Goal: Task Accomplishment & Management: Use online tool/utility

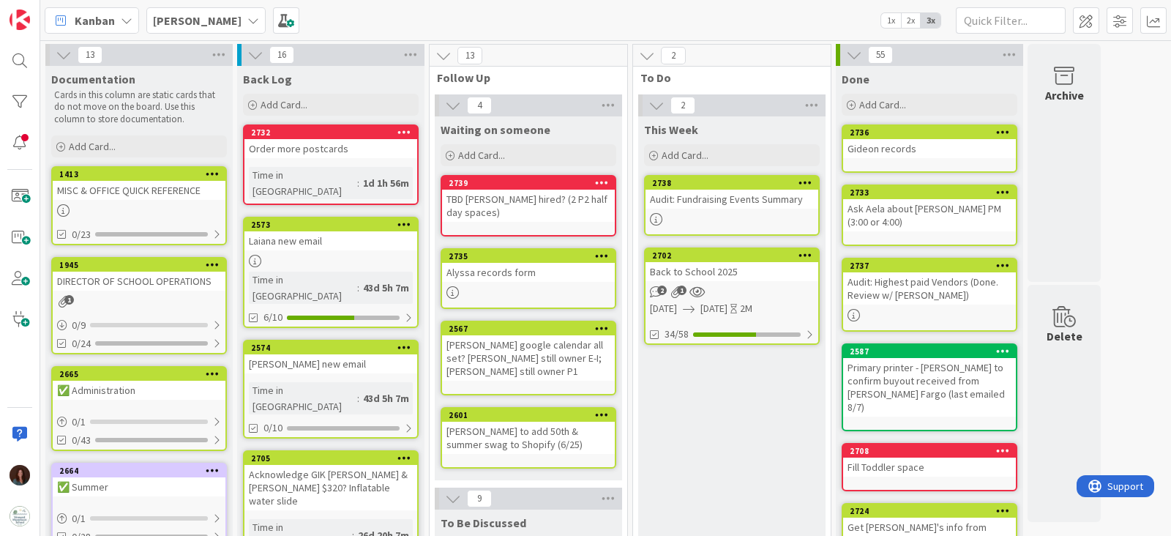
click at [721, 271] on div "Back to School 2025" at bounding box center [731, 271] width 173 height 19
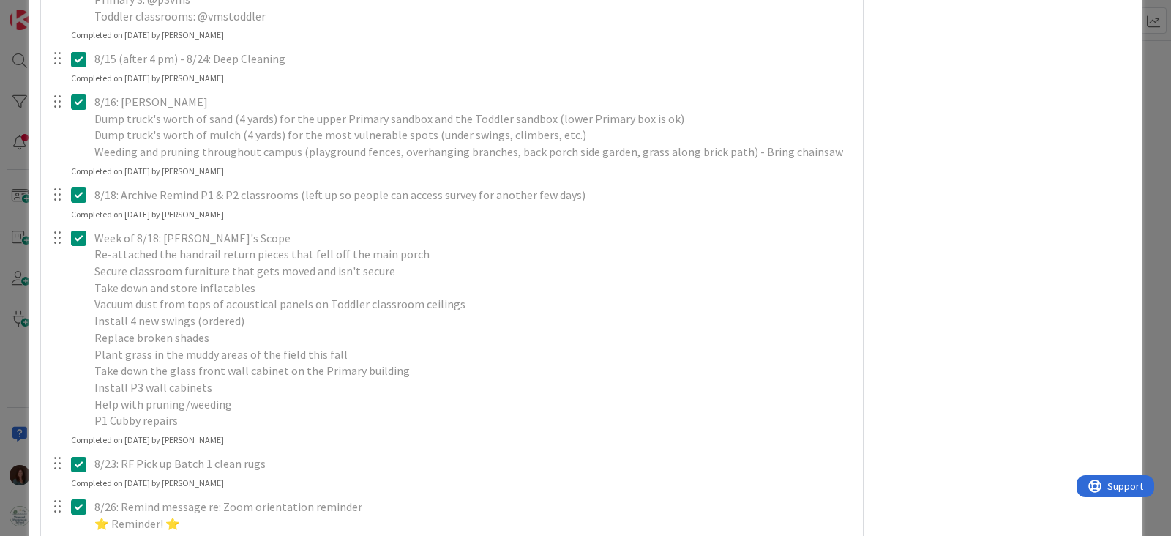
scroll to position [3659, 0]
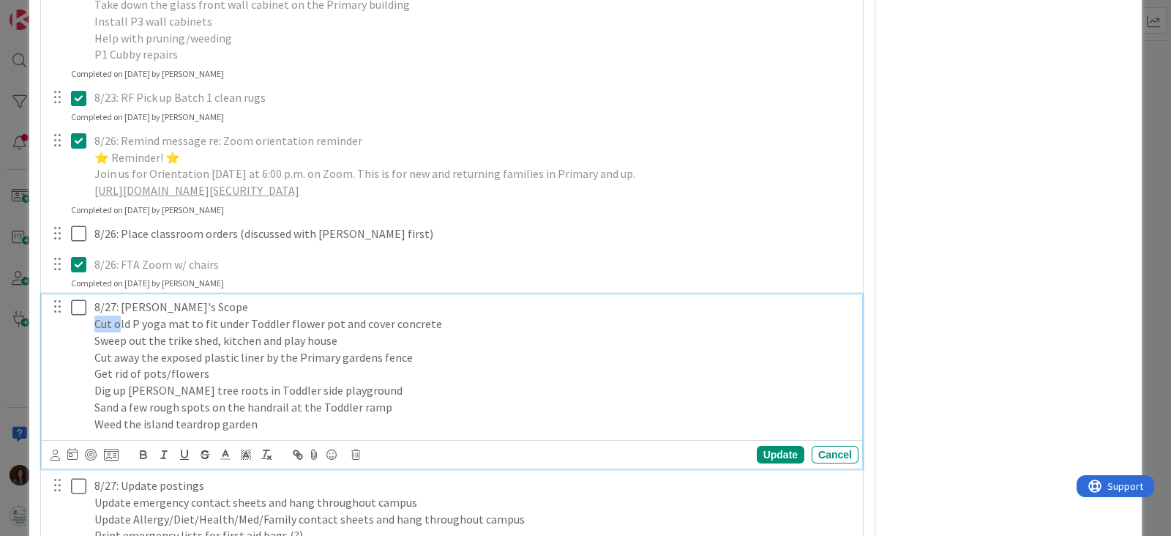
drag, startPoint x: 119, startPoint y: 321, endPoint x: 59, endPoint y: 320, distance: 60.8
click at [59, 320] on div "8/27: [PERSON_NAME]'s Scope Cut old P yoga mat to fit under Toddler flower pot …" at bounding box center [453, 365] width 811 height 142
click at [425, 326] on p "Old P yoga mat to fit under Toddler flower pot and cover concrete" at bounding box center [473, 323] width 758 height 17
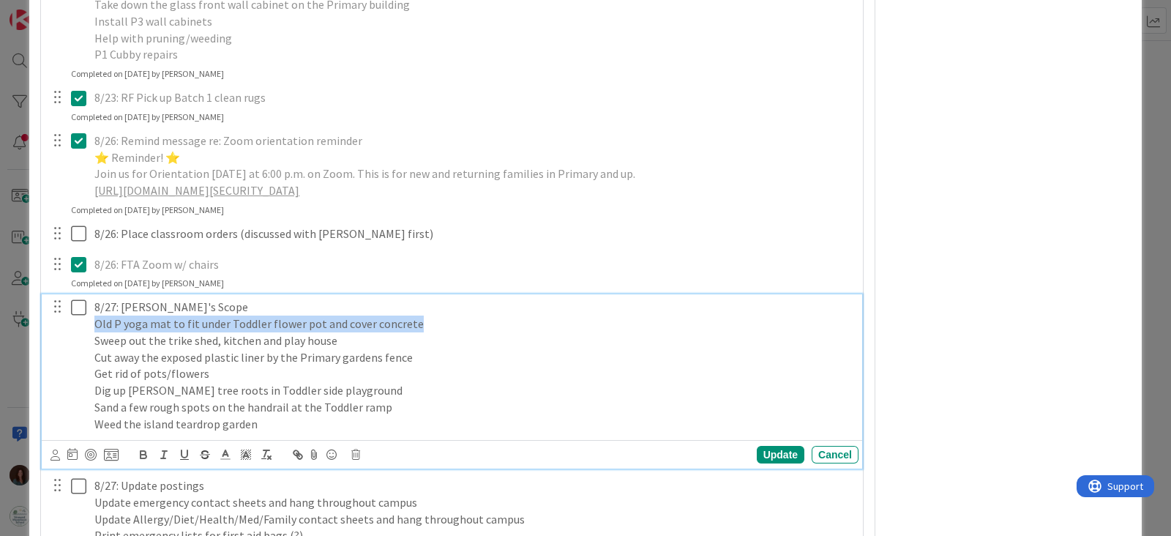
drag, startPoint x: 423, startPoint y: 327, endPoint x: 250, endPoint y: 355, distance: 175.6
click at [51, 323] on div "8/27: [PERSON_NAME]'s Scope Old P yoga mat to fit under Toddler flower pot and …" at bounding box center [453, 365] width 811 height 142
copy p "Old P yoga mat to fit under Toddler flower pot and cover concrete"
click at [422, 316] on p "Old P yoga mat to fit under Toddler flower pot and cover concrete" at bounding box center [473, 323] width 758 height 17
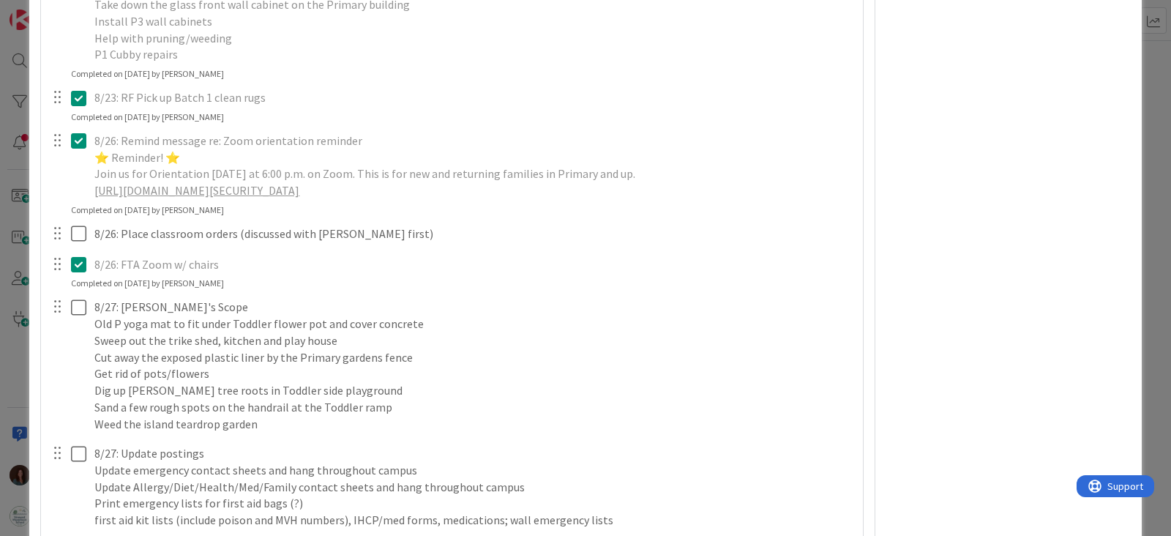
type textarea "x"
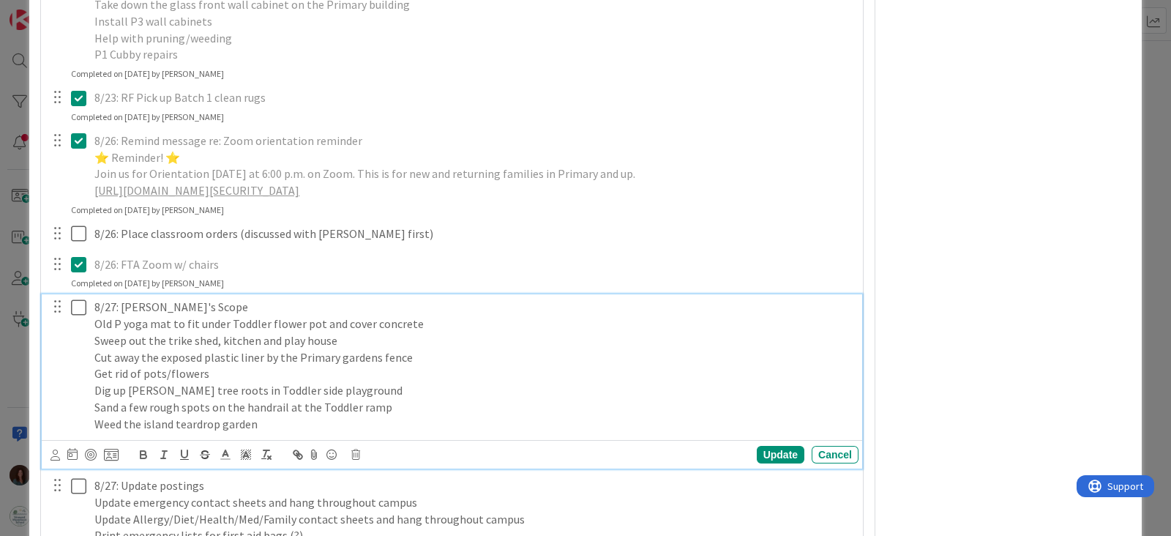
click at [418, 316] on p "Old P yoga mat to fit under Toddler flower pot and cover concrete" at bounding box center [473, 323] width 758 height 17
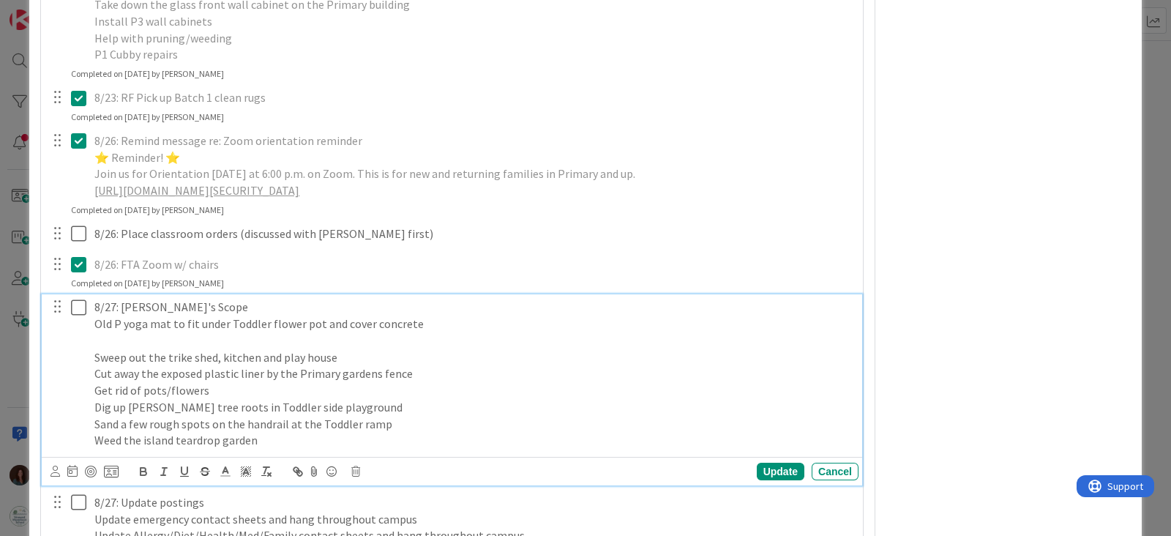
paste div
click at [91, 323] on div "8/27: [PERSON_NAME]'s Scope Old P yoga mat to fit under Toddler flower pot and …" at bounding box center [474, 373] width 770 height 158
drag, startPoint x: 198, startPoint y: 335, endPoint x: 212, endPoint y: 334, distance: 13.9
click at [212, 334] on p "Old P yoga mat to fit under Toddler flower pot and cover concrete" at bounding box center [473, 340] width 758 height 17
drag, startPoint x: 195, startPoint y: 334, endPoint x: 318, endPoint y: 334, distance: 122.9
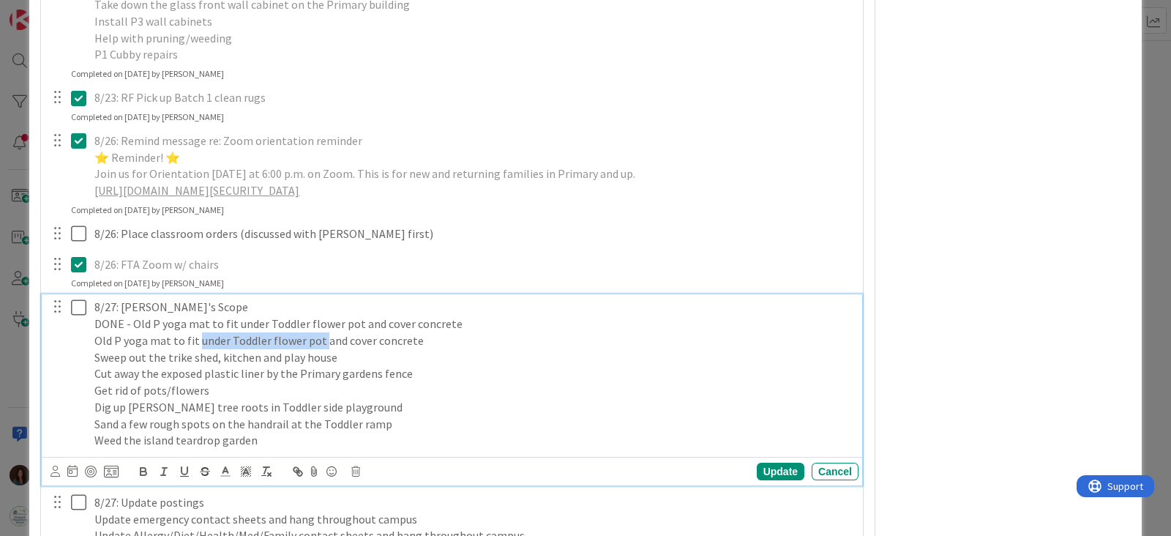
click at [318, 334] on p "Old P yoga mat to fit under Toddler flower pot and cover concrete" at bounding box center [473, 340] width 758 height 17
click at [95, 356] on p "Sweep out the trike shed, kitchen and play house" at bounding box center [473, 357] width 758 height 17
click at [96, 375] on p "Cut away the exposed plastic liner by the Primary gardens fence" at bounding box center [473, 373] width 758 height 17
click at [95, 389] on p "Get rid of pots/flowers" at bounding box center [473, 390] width 758 height 17
click at [94, 408] on p "Dig up [PERSON_NAME] tree roots in Toddler side playground" at bounding box center [473, 407] width 758 height 17
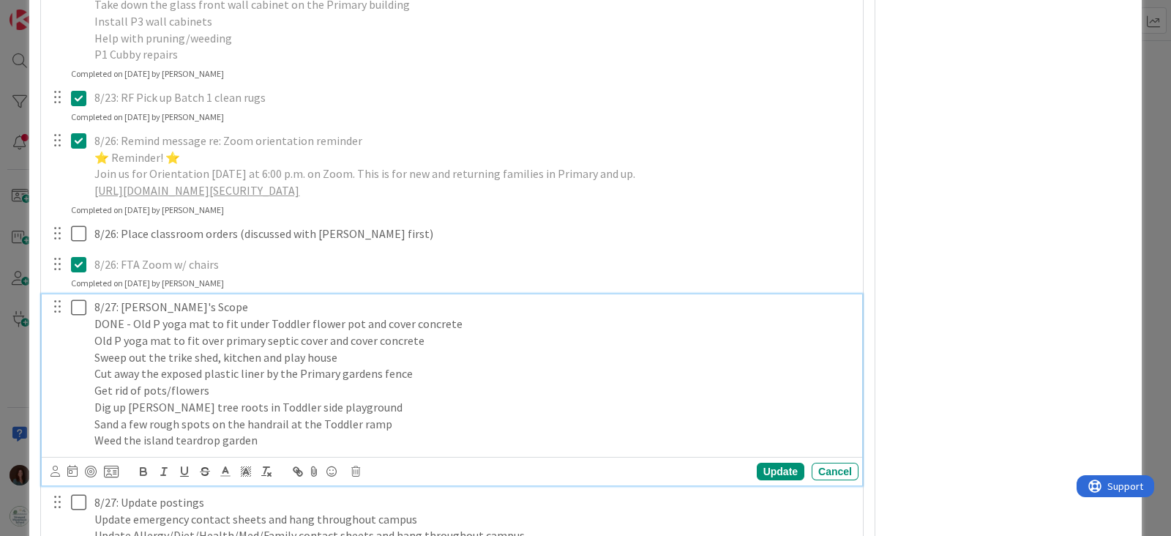
click at [148, 416] on p "Sand a few rough spots on the handrail at the Toddler ramp" at bounding box center [473, 424] width 758 height 17
click at [461, 412] on p "Dig up [PERSON_NAME] tree roots in Toddler side playground" at bounding box center [473, 407] width 758 height 17
click at [449, 424] on p "Sand a few rough spots on the handrail at the Toddler ramp" at bounding box center [473, 424] width 758 height 17
click at [86, 437] on div at bounding box center [68, 373] width 41 height 158
click at [95, 441] on p "Weed the island teardrop garden" at bounding box center [473, 440] width 758 height 17
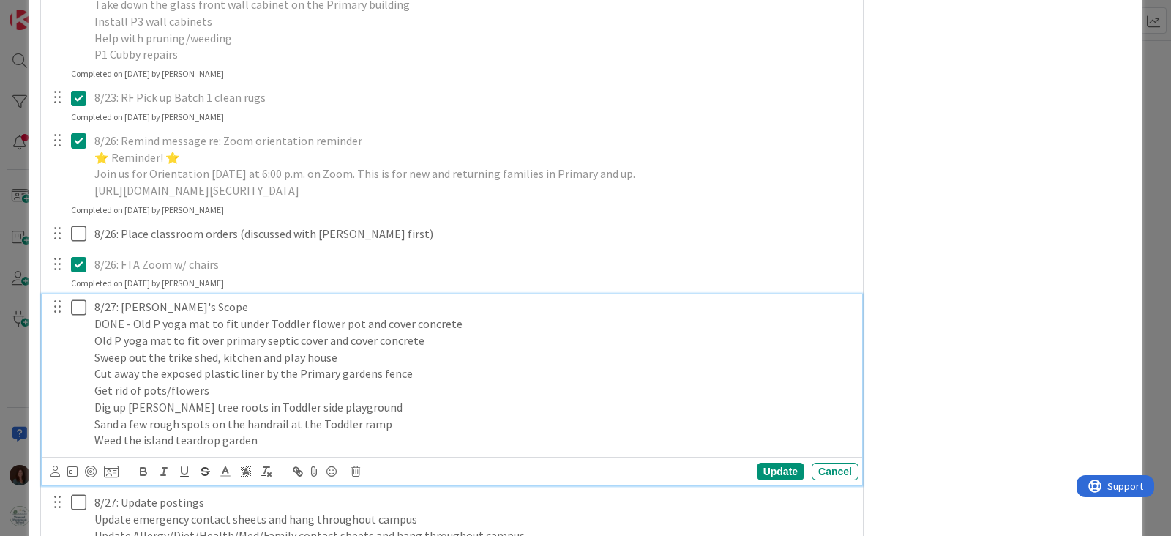
click at [334, 433] on p "Weed the island teardrop garden" at bounding box center [473, 440] width 758 height 17
click at [760, 470] on div "Update" at bounding box center [781, 471] width 48 height 18
click at [327, 436] on p "Weed the island teardrop garden" at bounding box center [473, 440] width 758 height 17
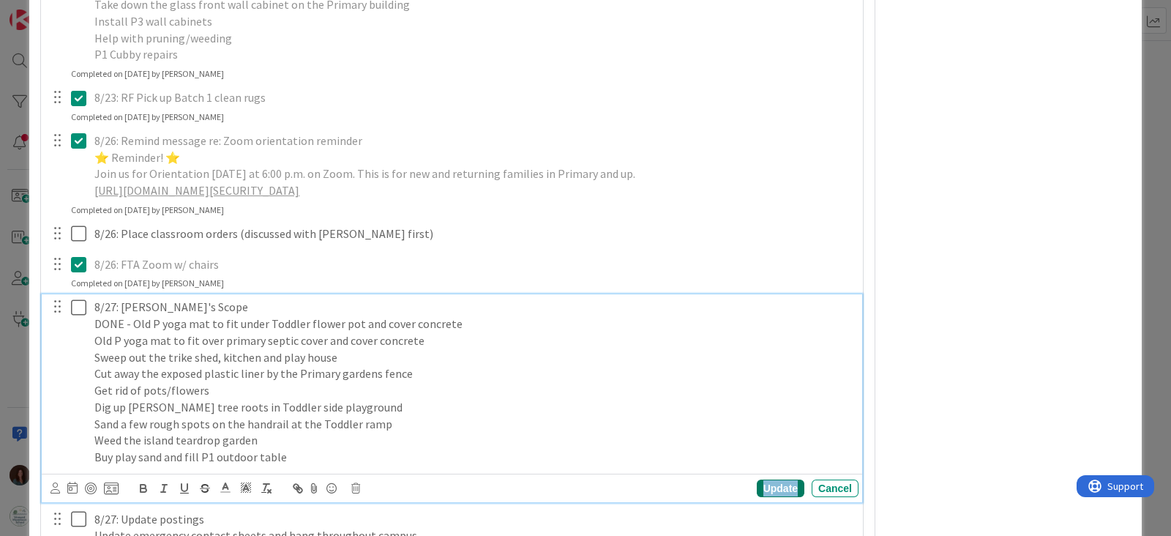
click at [777, 490] on div "Update" at bounding box center [781, 488] width 48 height 18
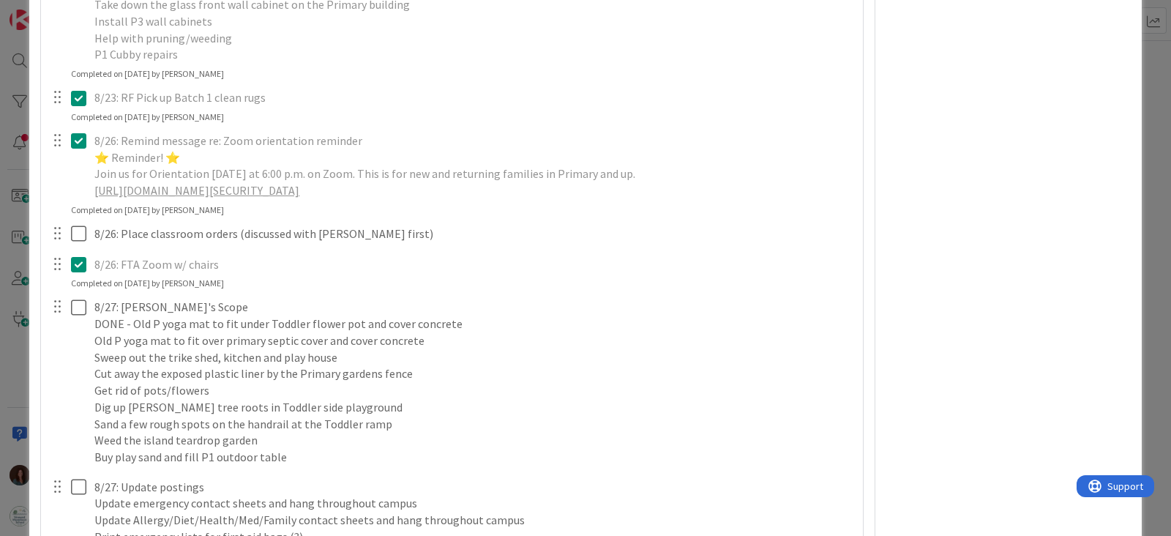
type textarea "x"
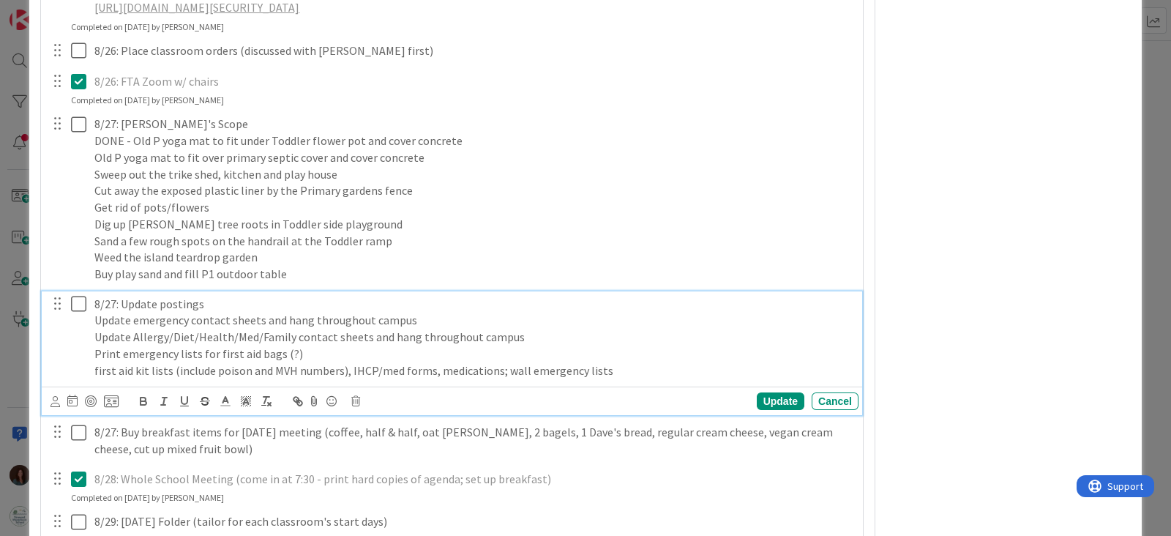
click at [113, 299] on p "8/27: Update postings" at bounding box center [473, 304] width 758 height 17
click at [773, 396] on div "Update" at bounding box center [781, 401] width 48 height 18
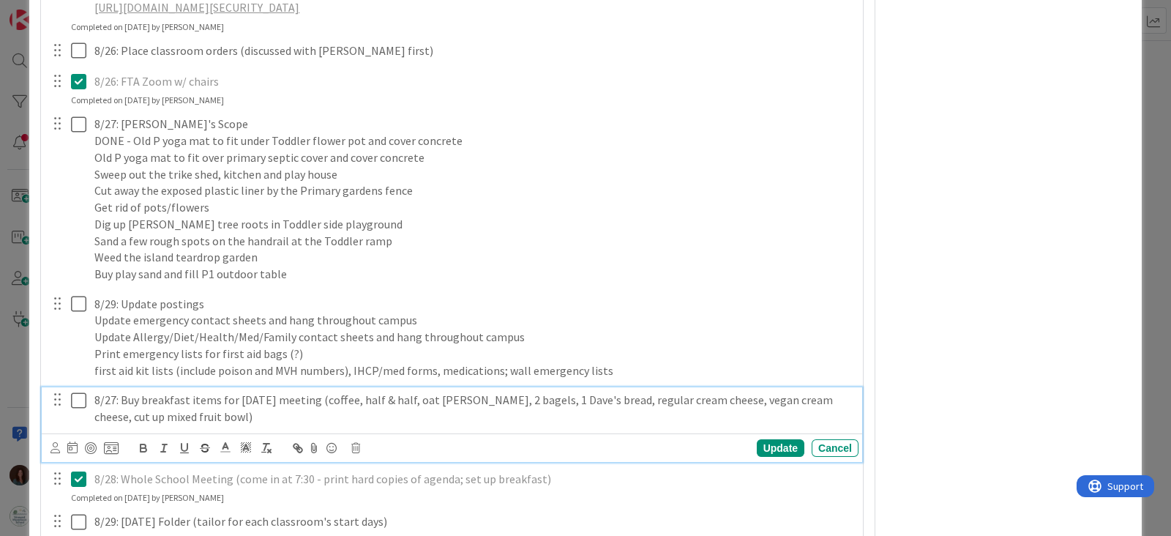
click at [77, 396] on icon at bounding box center [82, 400] width 22 height 18
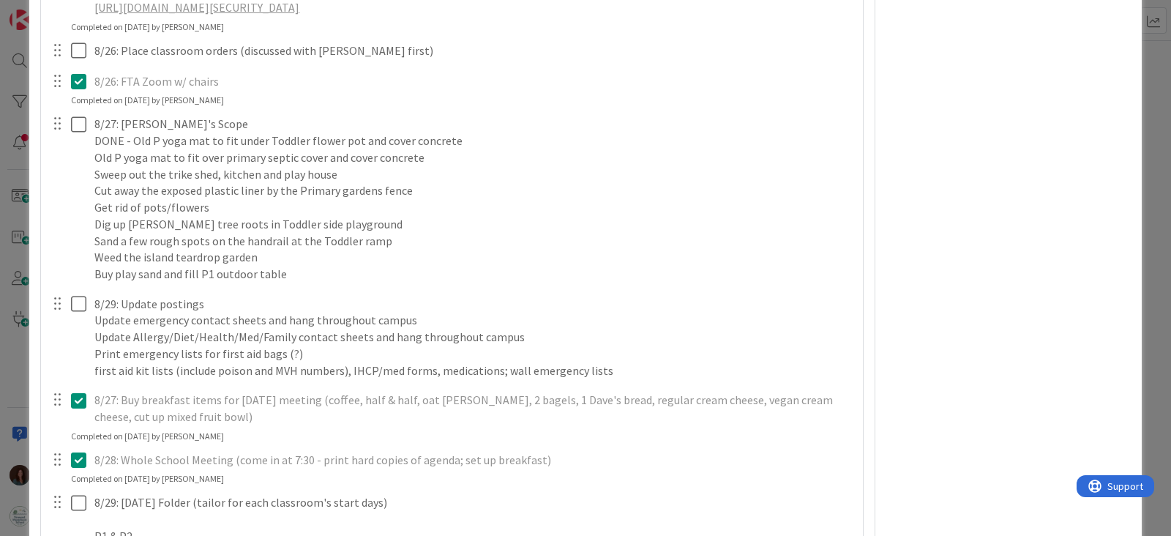
type textarea "x"
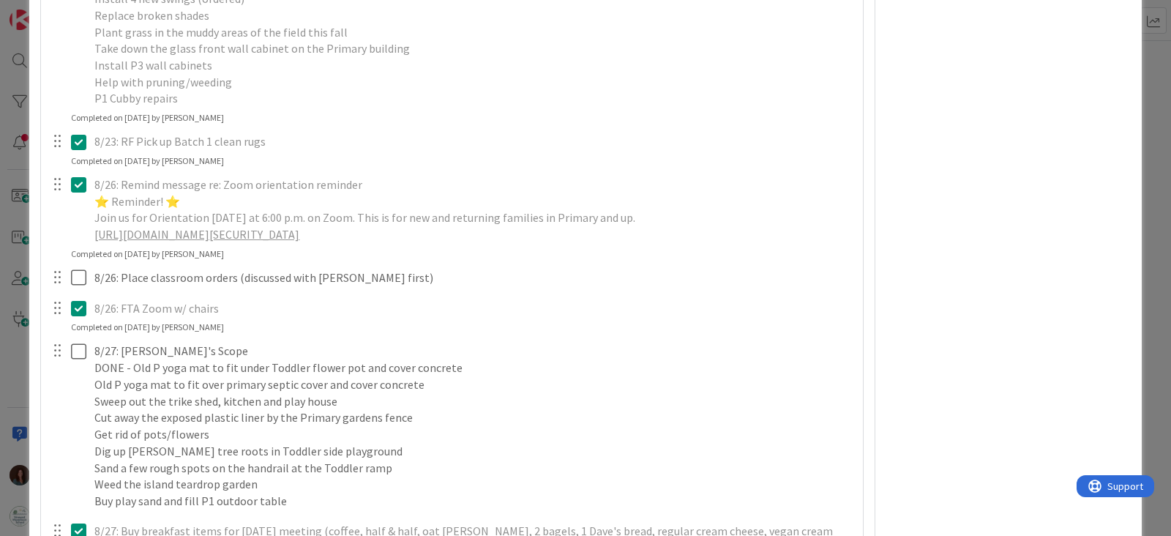
scroll to position [3706, 0]
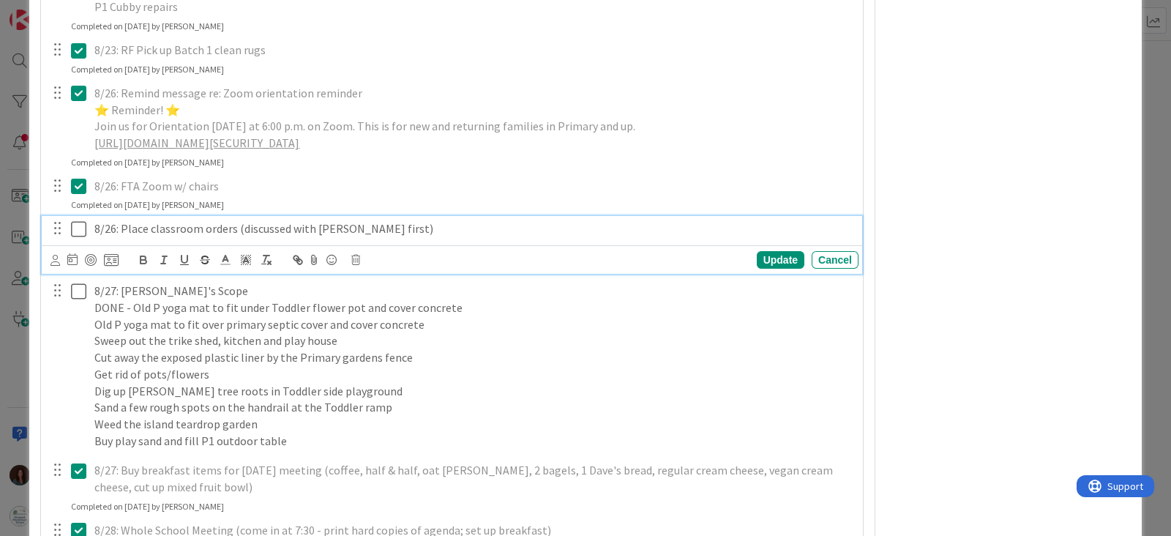
click at [116, 226] on p "8/26: Place classroom orders (discussed with [PERSON_NAME] first)" at bounding box center [473, 228] width 758 height 17
click at [760, 259] on div "Update" at bounding box center [781, 260] width 48 height 18
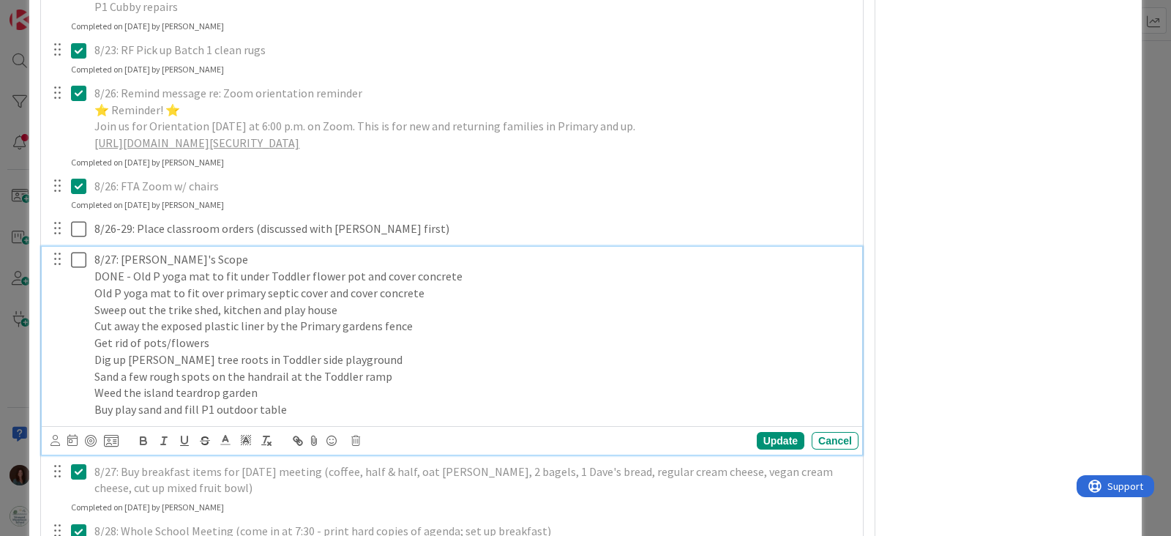
drag, startPoint x: 114, startPoint y: 254, endPoint x: 113, endPoint y: 278, distance: 24.2
click at [114, 254] on p "8/27: [PERSON_NAME]'s Scope" at bounding box center [473, 259] width 758 height 17
click at [771, 432] on div "Update" at bounding box center [781, 441] width 48 height 18
type textarea "x"
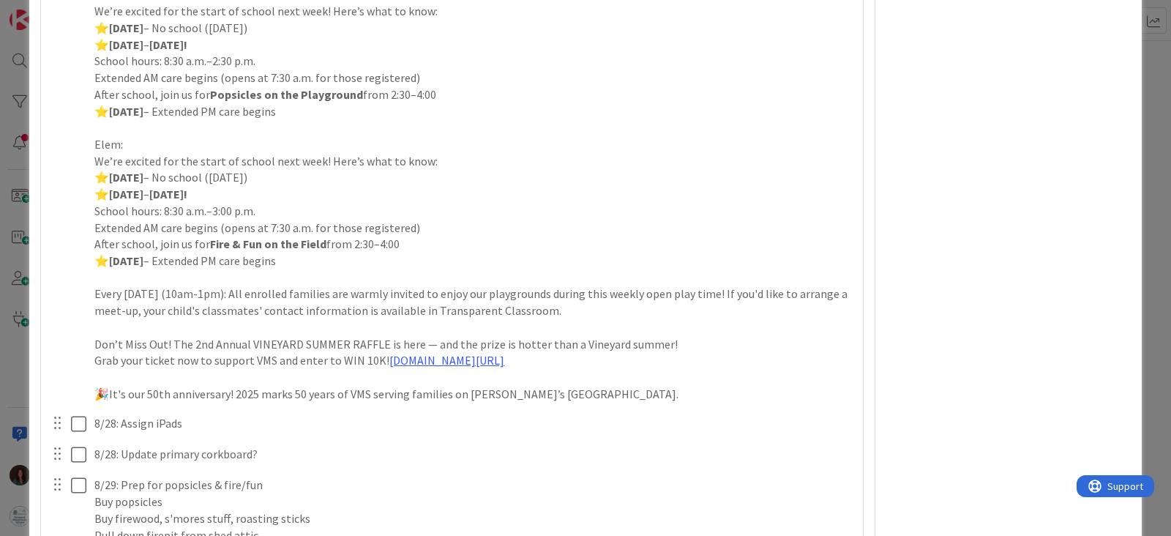
scroll to position [4882, 0]
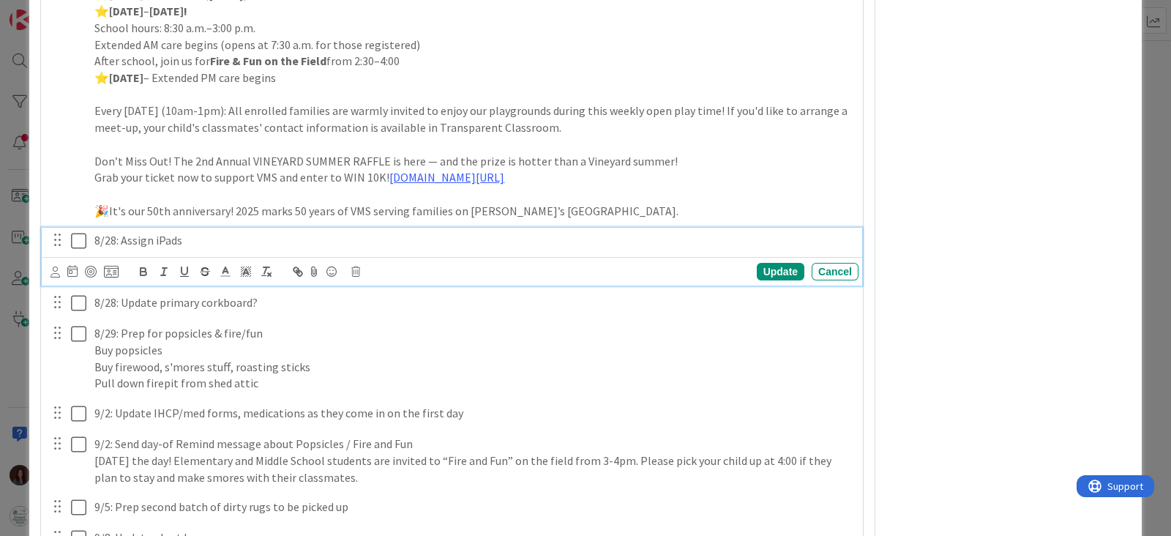
click at [198, 239] on p "8/28: Assign iPads" at bounding box center [473, 240] width 758 height 17
click at [757, 269] on div "Update" at bounding box center [781, 272] width 48 height 18
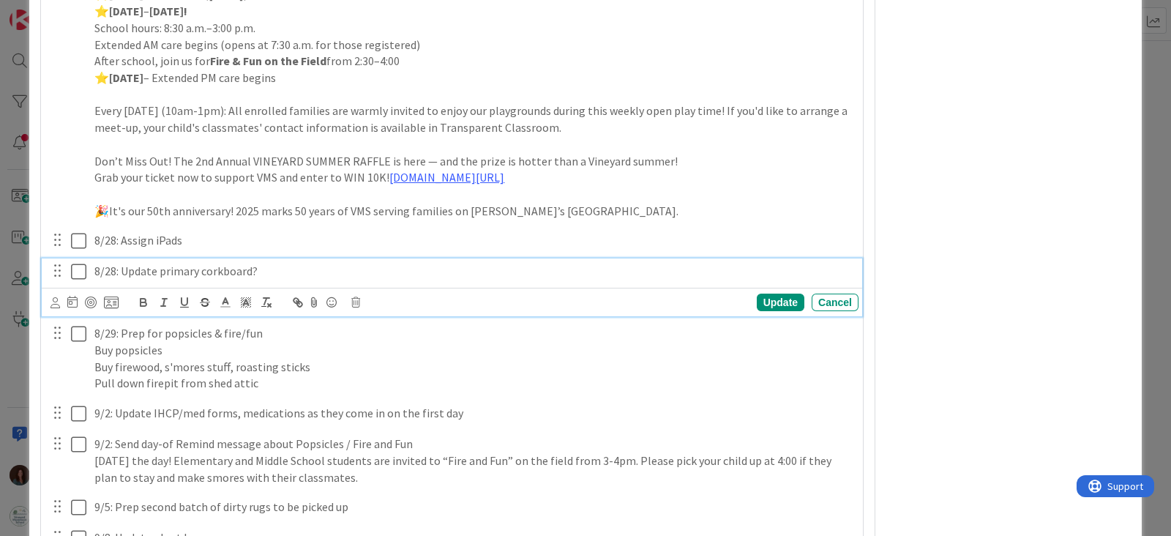
drag, startPoint x: 112, startPoint y: 270, endPoint x: 129, endPoint y: 303, distance: 37.0
click at [112, 269] on p "8/28: Update primary corkboard?" at bounding box center [473, 271] width 758 height 17
click at [761, 298] on div "Update" at bounding box center [781, 302] width 48 height 18
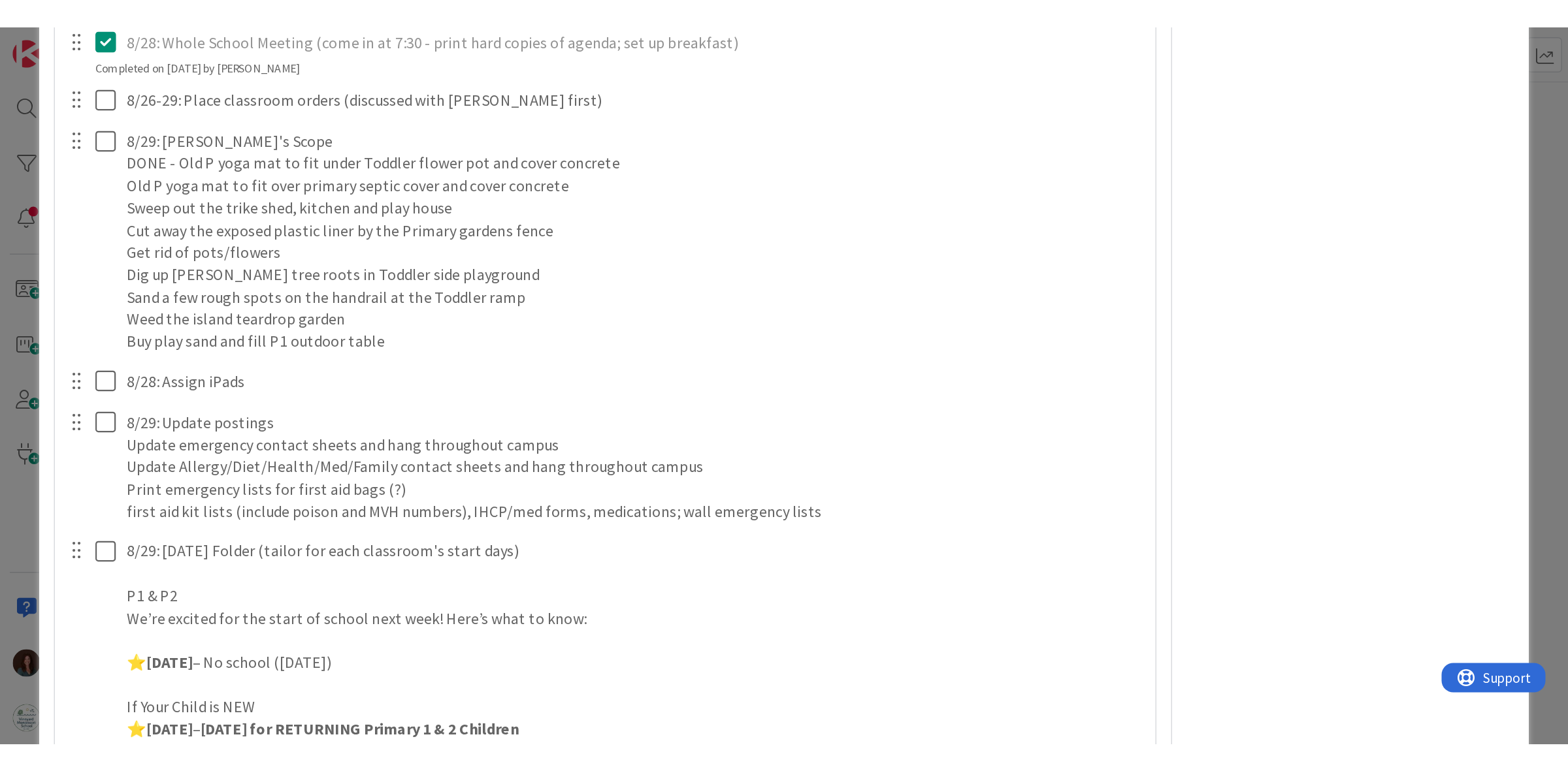
scroll to position [3392, 0]
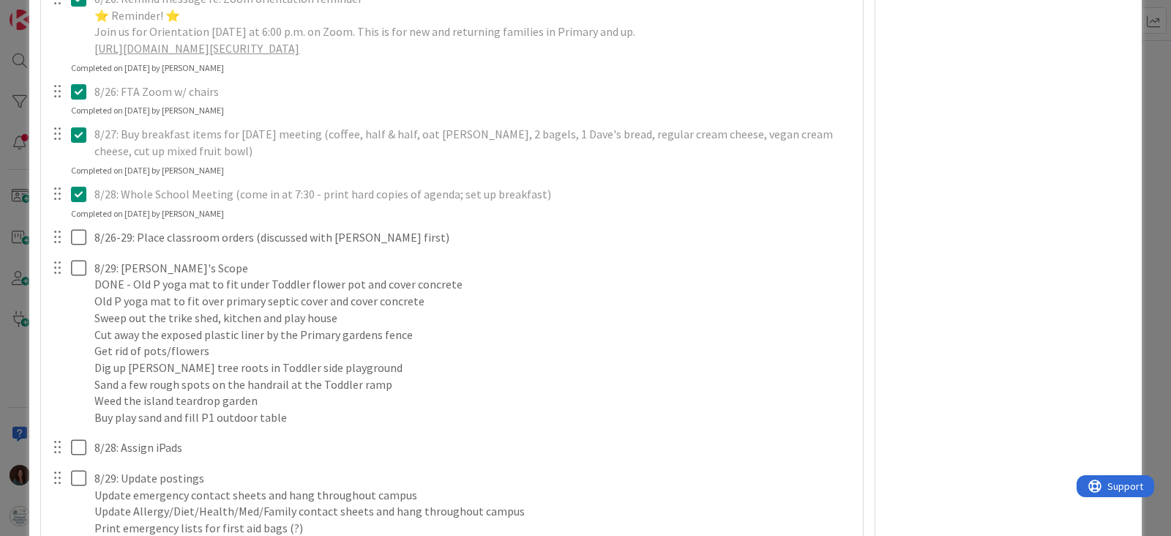
type textarea "x"
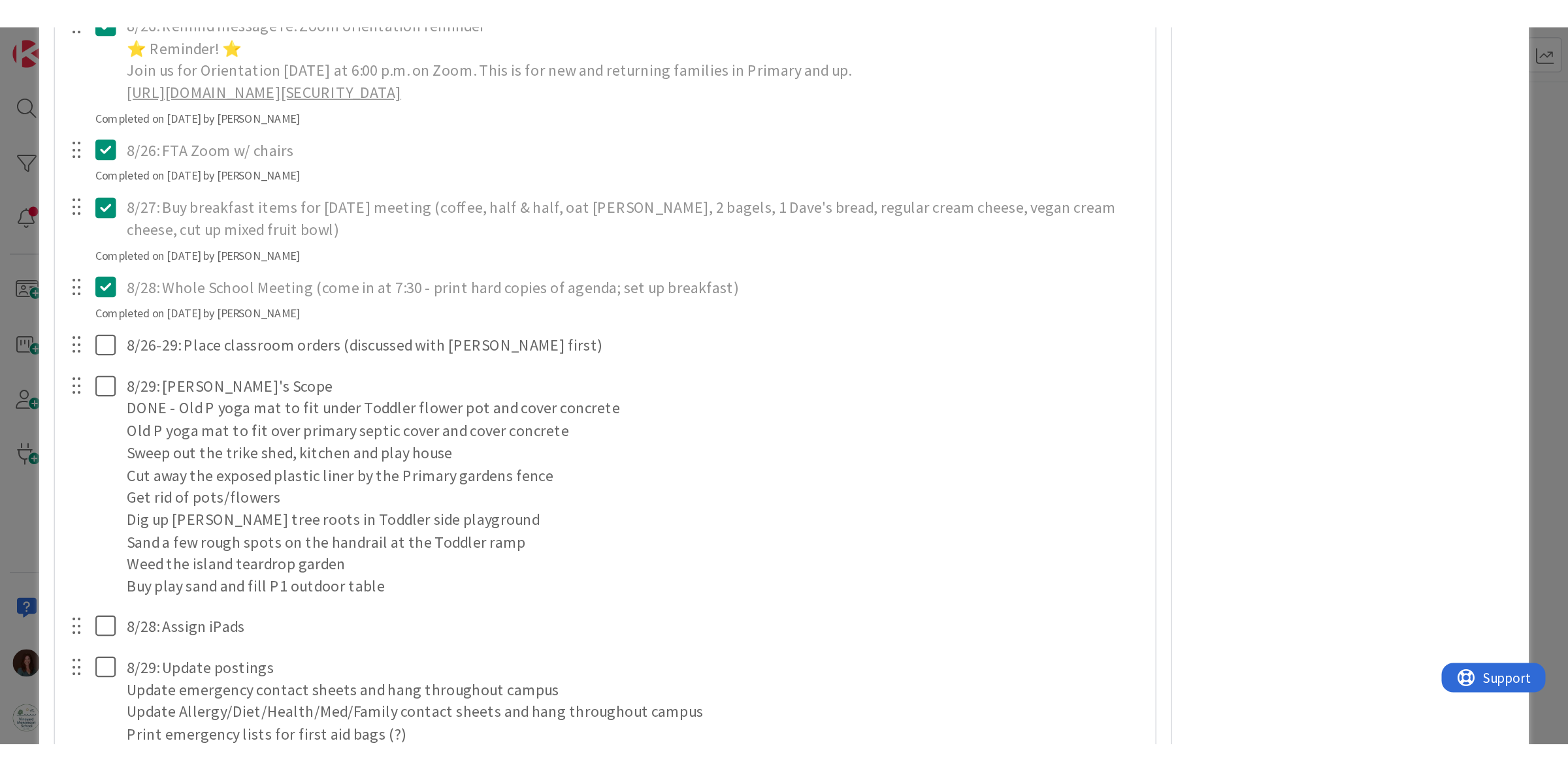
scroll to position [3317, 0]
